Goal: Task Accomplishment & Management: Complete application form

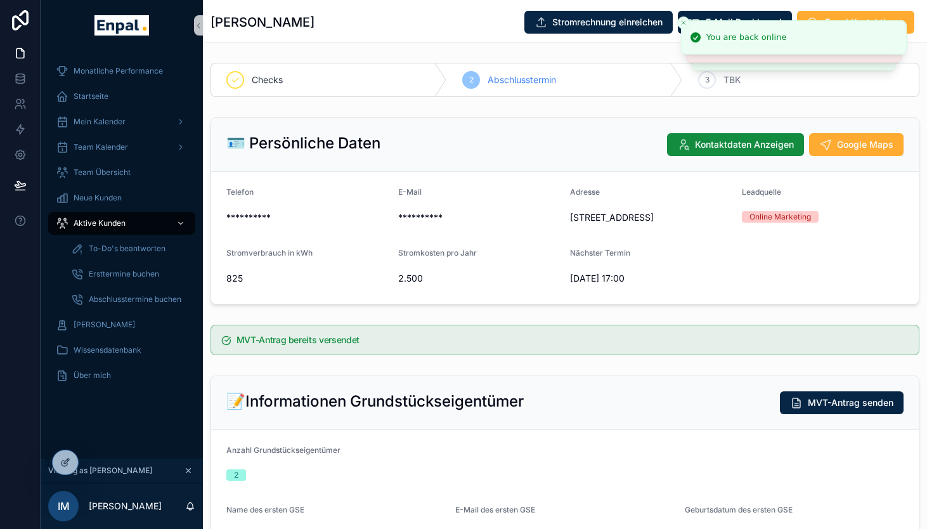
scroll to position [53, 0]
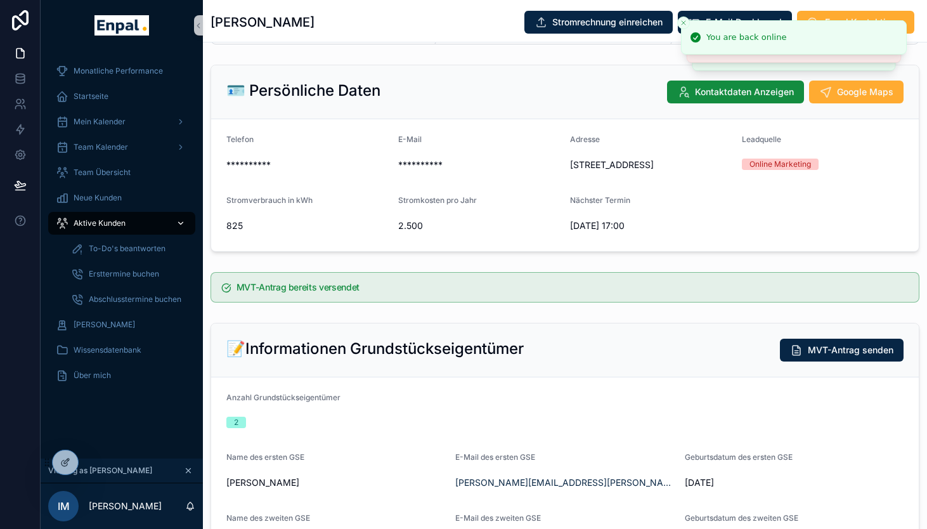
click at [113, 227] on span "Aktive Kunden" at bounding box center [100, 223] width 52 height 10
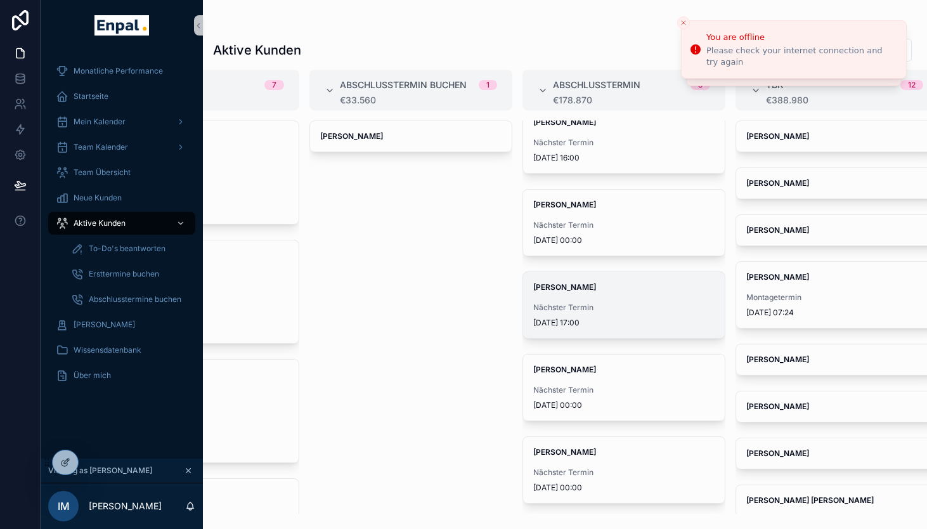
scroll to position [12, 0]
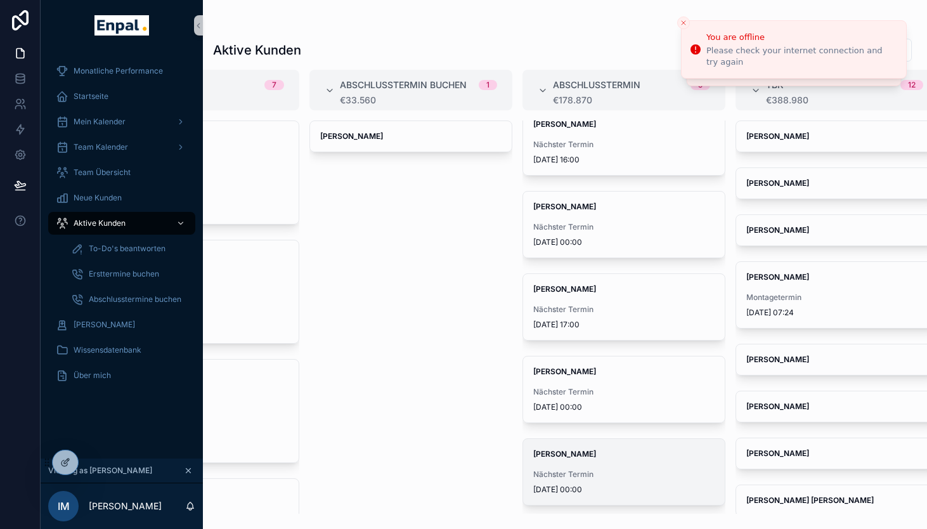
click at [605, 475] on span "Nächster Termin" at bounding box center [624, 474] width 181 height 10
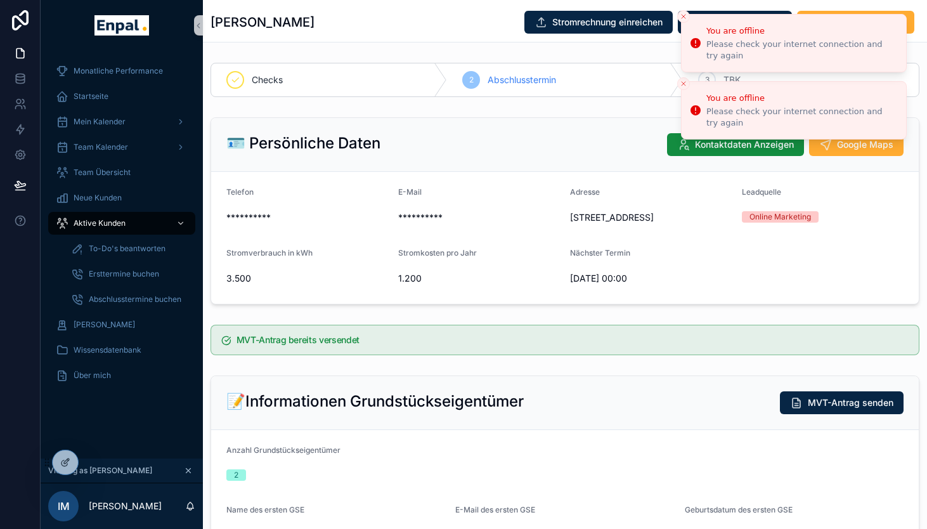
click at [683, 18] on icon "Close toast" at bounding box center [684, 17] width 8 height 8
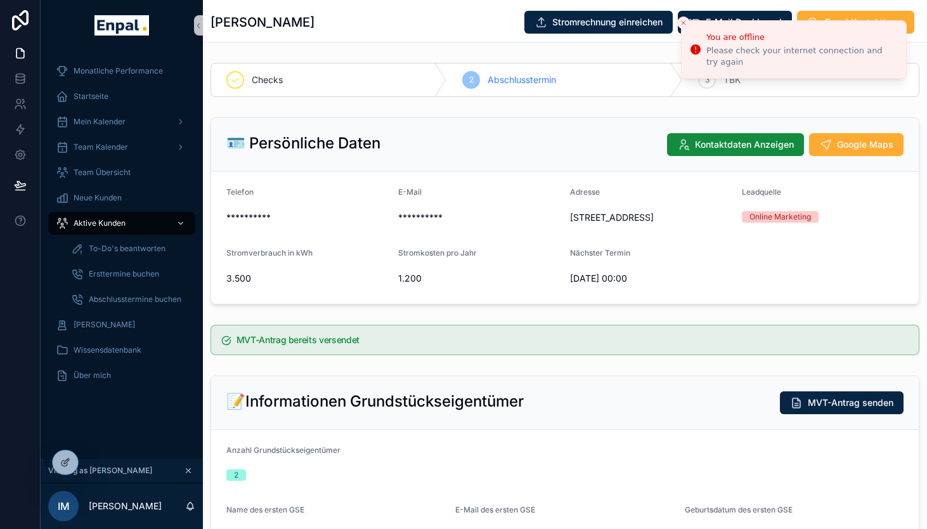
click at [685, 21] on line "Close toast" at bounding box center [684, 23] width 4 height 4
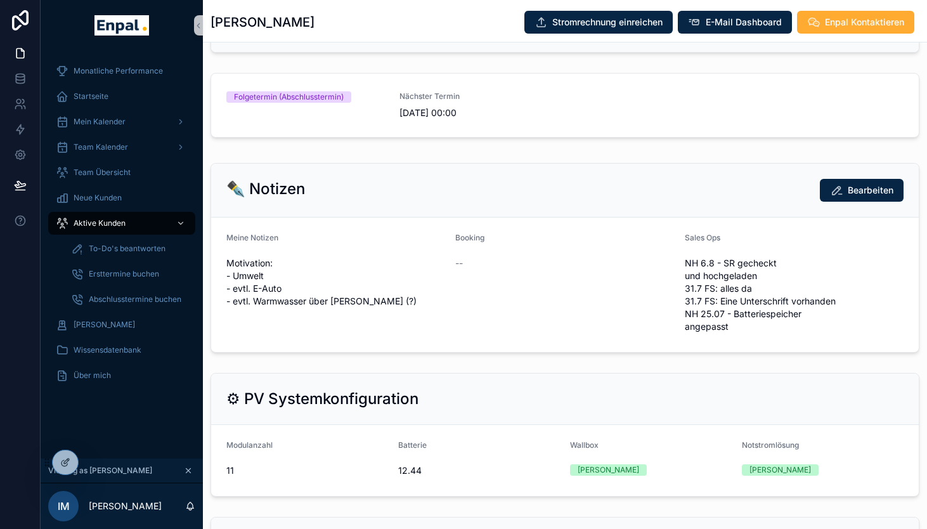
scroll to position [1004, 0]
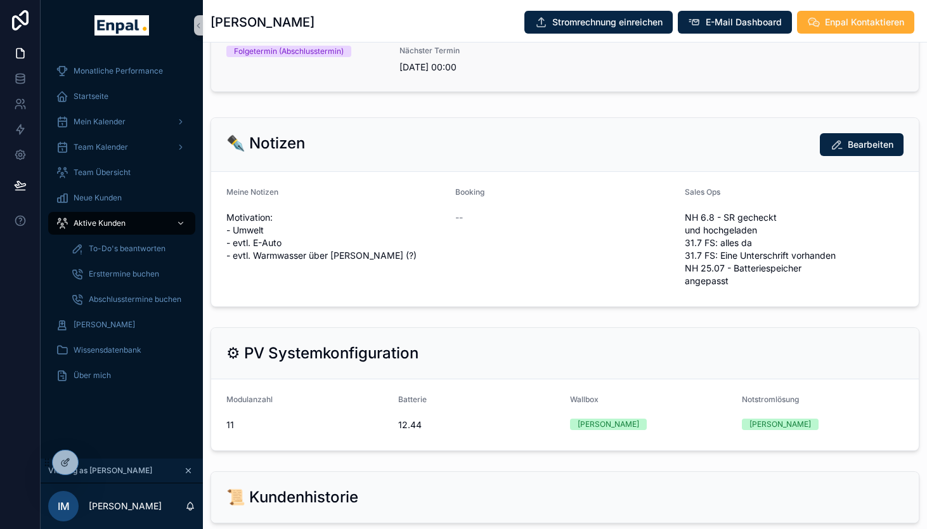
click at [391, 89] on link "Folgetermin (Abschlusstermin) Nächster Termin [DATE] 00:00" at bounding box center [565, 59] width 708 height 63
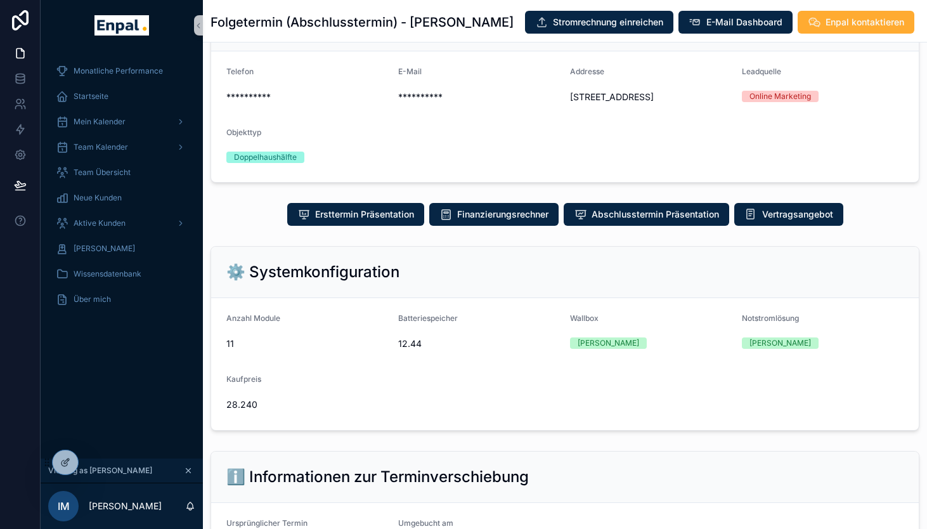
scroll to position [490, 0]
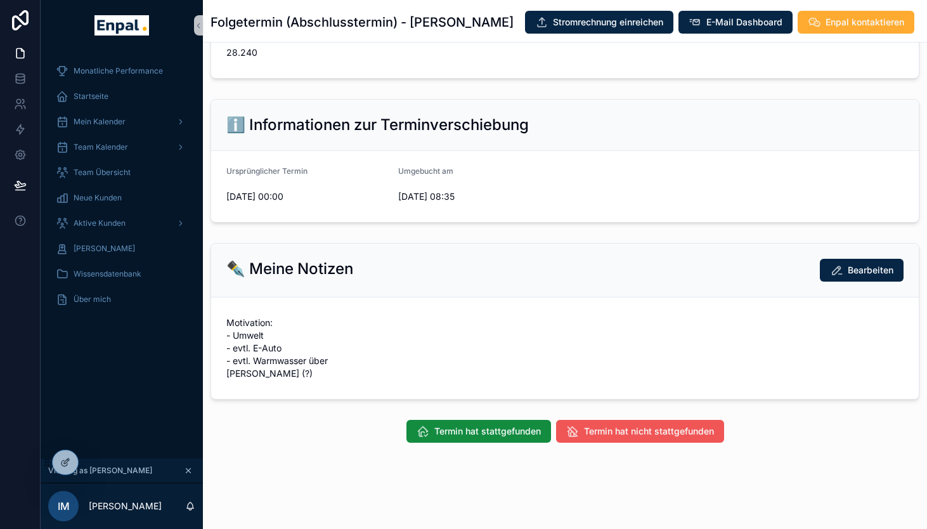
click at [608, 431] on span "Termin hat nicht stattgefunden" at bounding box center [649, 431] width 130 height 13
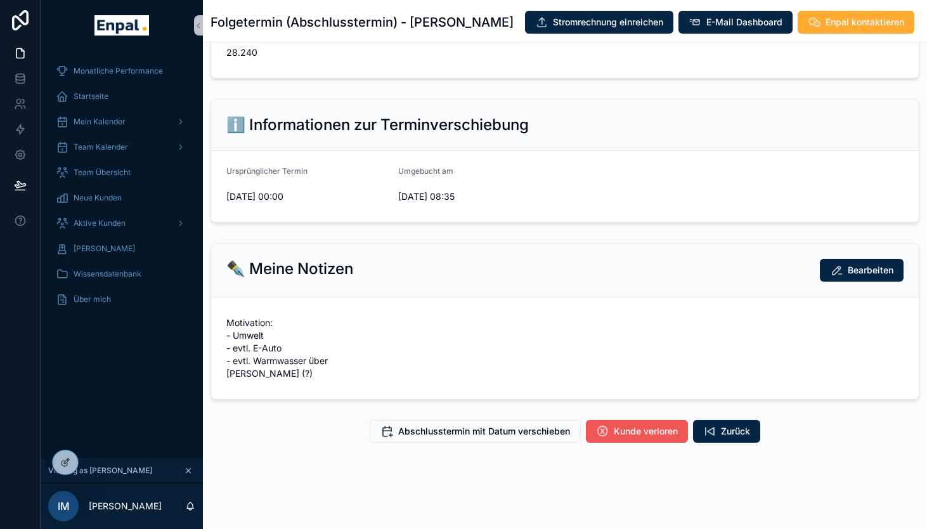
click at [616, 437] on span "Kunde verloren" at bounding box center [646, 431] width 64 height 13
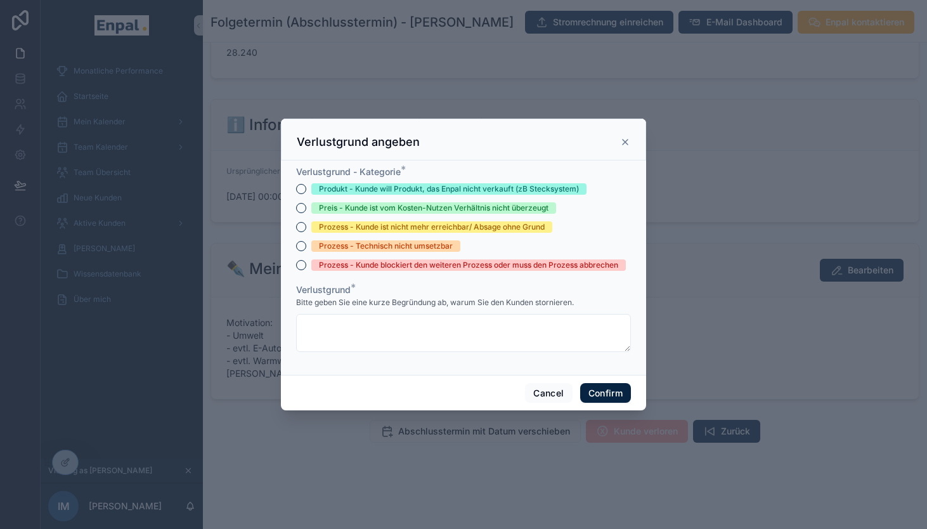
click at [398, 264] on div "Prozess - Kunde blockiert den weiteren Prozess oder muss den Prozess abbrechen" at bounding box center [468, 264] width 299 height 11
click at [306, 264] on button "Prozess - Kunde blockiert den weiteren Prozess oder muss den Prozess abbrechen" at bounding box center [301, 265] width 10 height 10
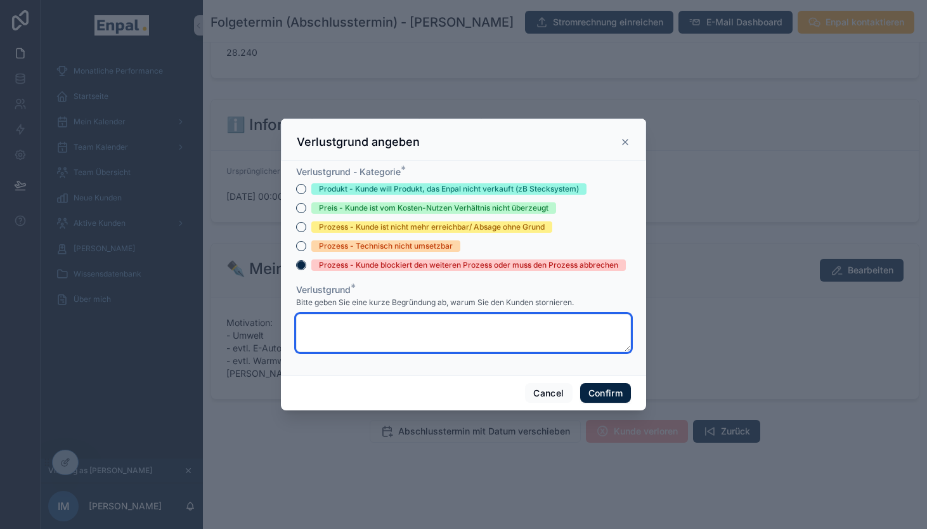
click at [396, 318] on textarea at bounding box center [463, 333] width 335 height 38
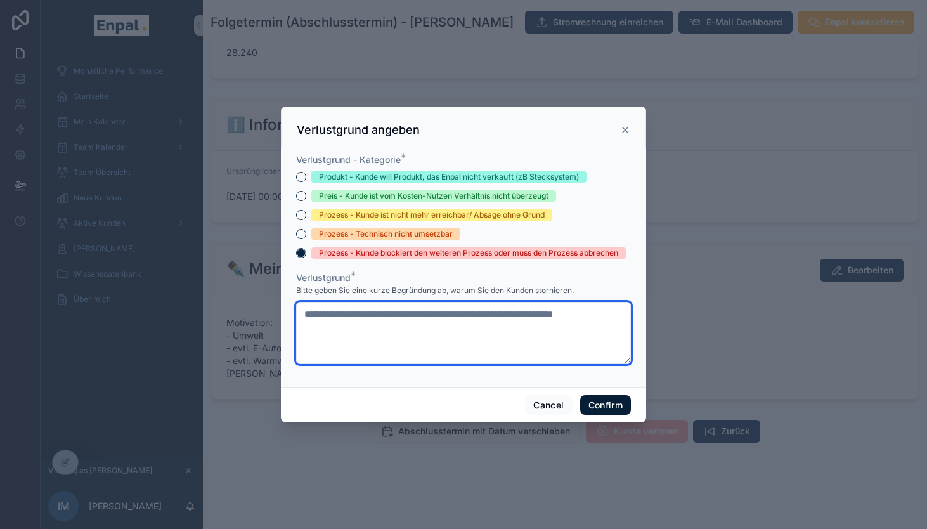
type textarea "**********"
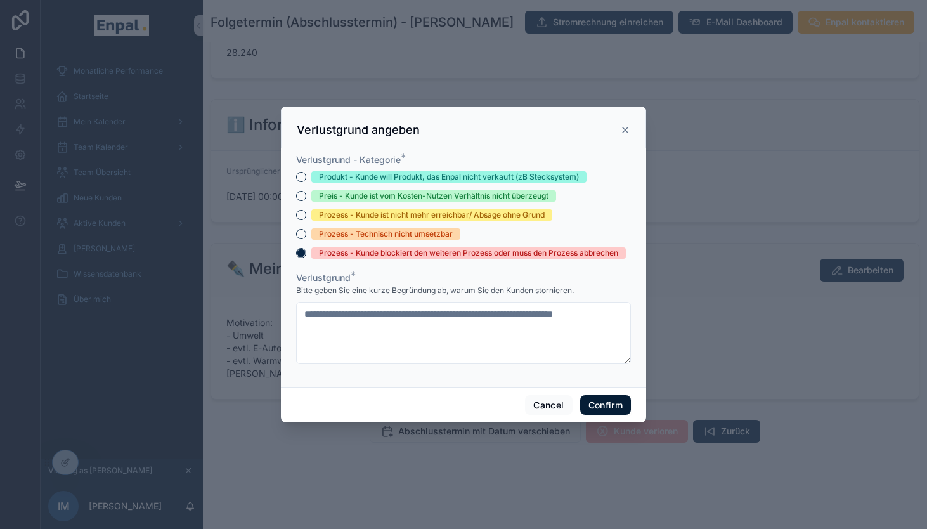
click at [601, 400] on button "Confirm" at bounding box center [605, 405] width 51 height 20
